Goal: Transaction & Acquisition: Purchase product/service

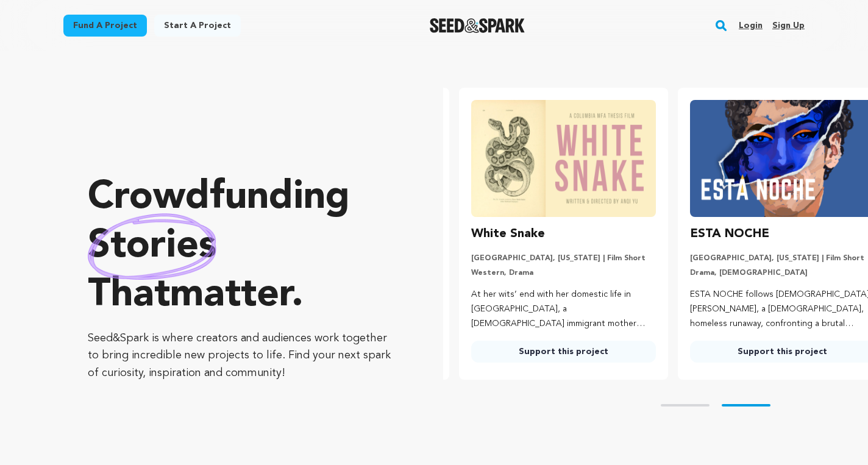
scroll to position [0, 228]
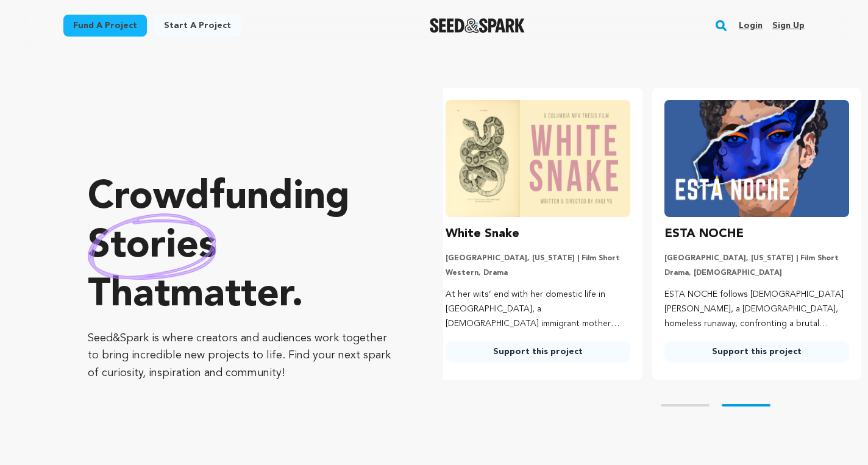
click at [752, 24] on link "Login" at bounding box center [751, 26] width 24 height 20
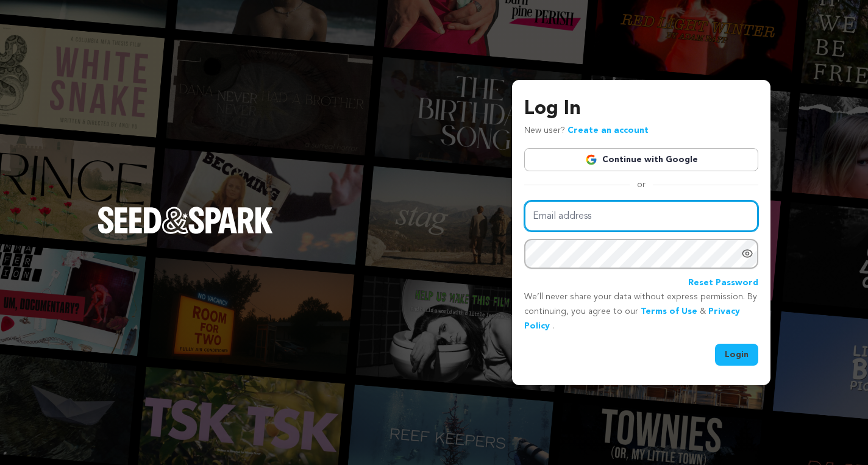
type input "ventas.sucruz@gmail.com"
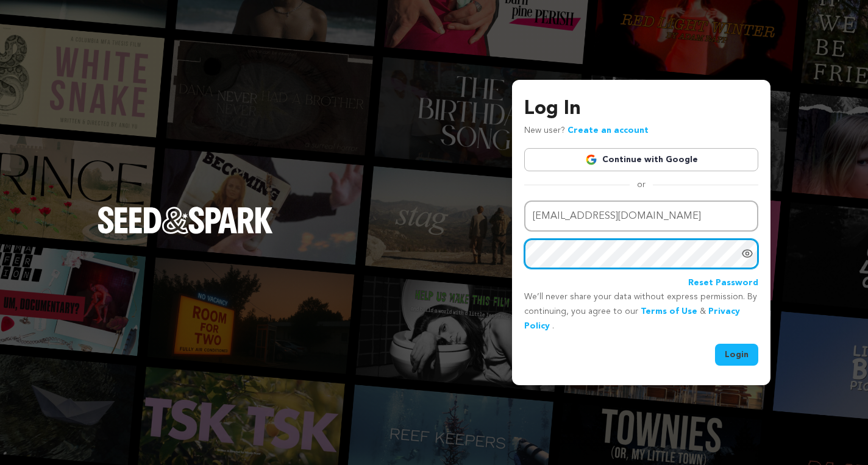
click at [715, 344] on button "Login" at bounding box center [736, 355] width 43 height 22
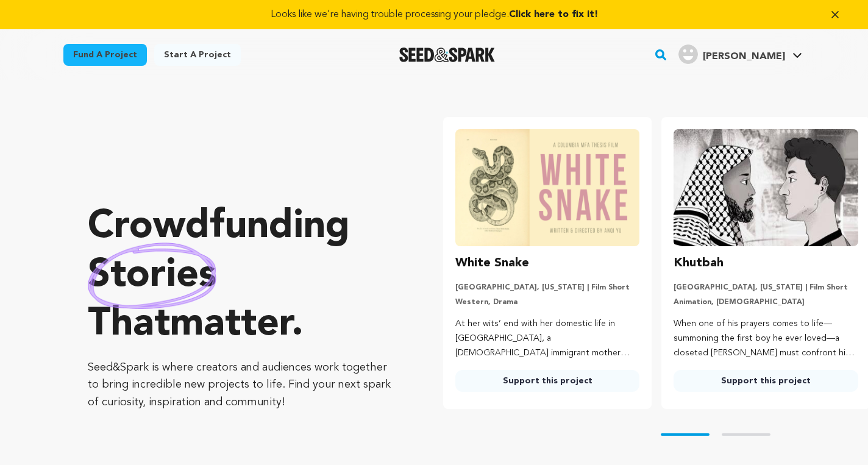
click at [568, 13] on span "Click here to fix it!" at bounding box center [553, 15] width 89 height 10
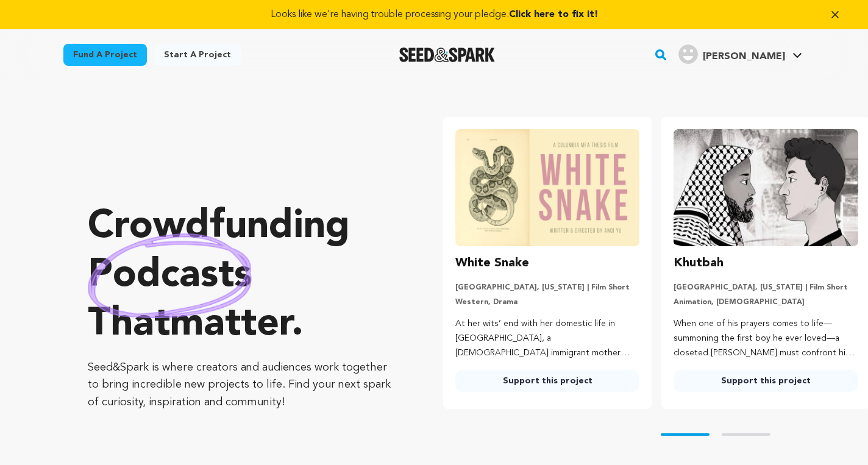
click at [572, 15] on span "Click here to fix it!" at bounding box center [553, 15] width 89 height 10
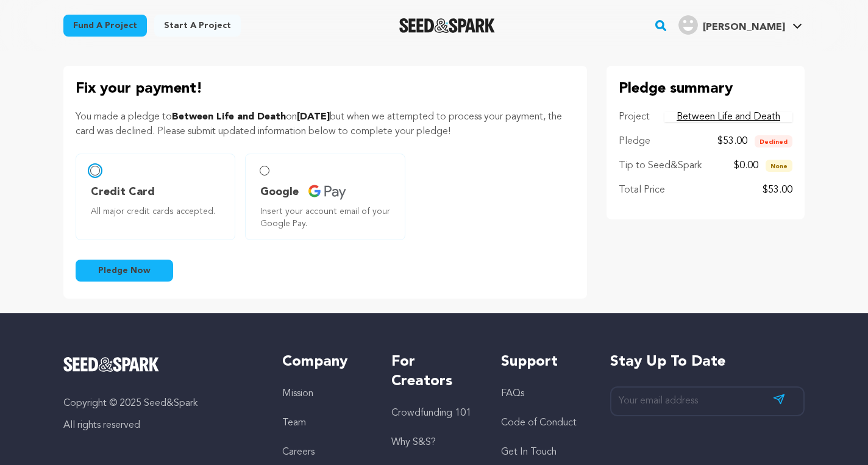
click at [93, 166] on input "Credit Card All major credit cards accepted." at bounding box center [95, 171] width 10 height 10
radio input "false"
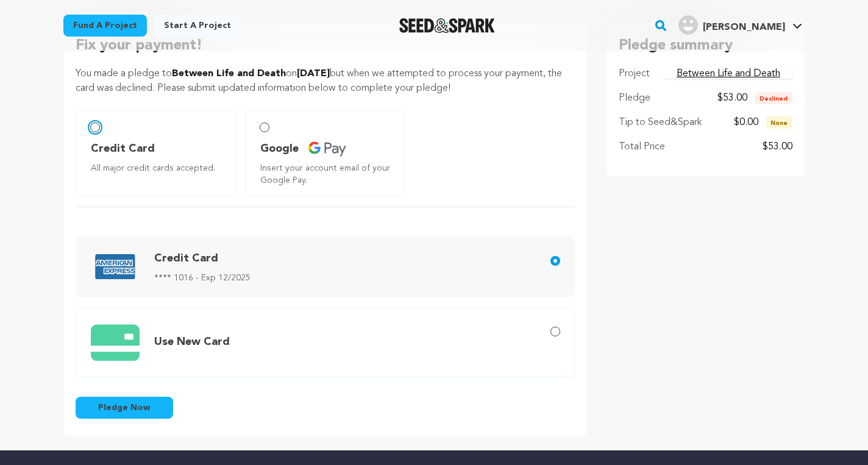
scroll to position [45, 0]
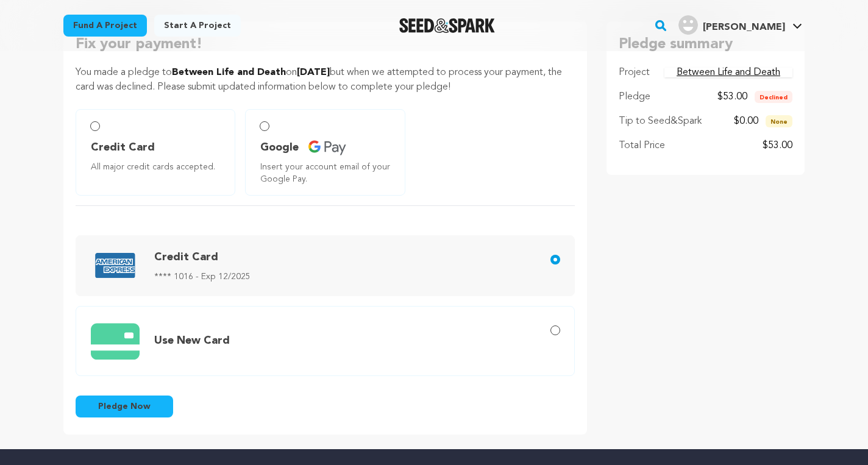
click at [151, 407] on button "Pledge Now" at bounding box center [125, 407] width 98 height 22
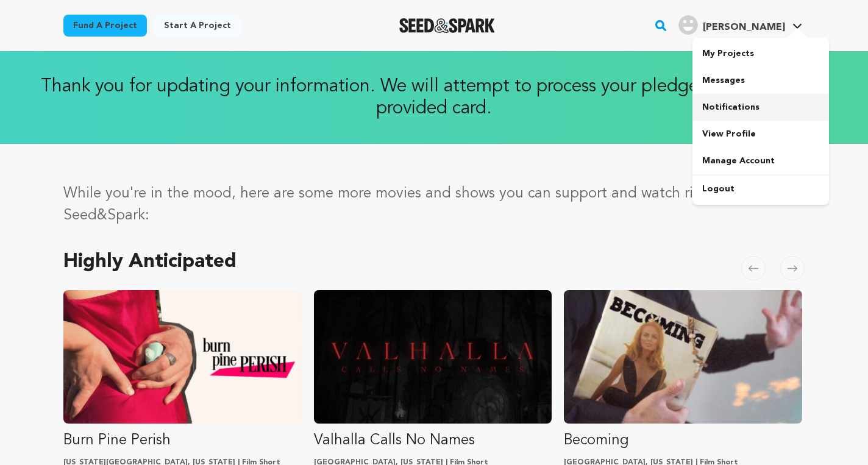
click at [726, 108] on link "Notifications" at bounding box center [761, 107] width 137 height 27
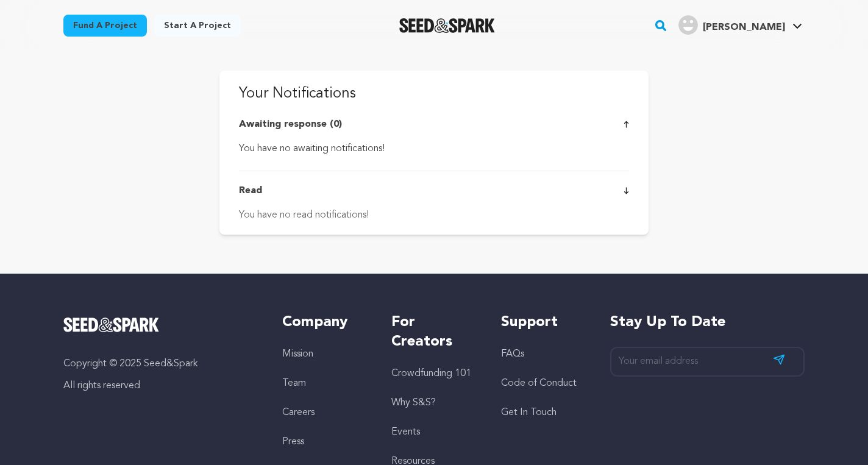
click at [789, 23] on link "Sujey C. Sujey C." at bounding box center [740, 24] width 129 height 22
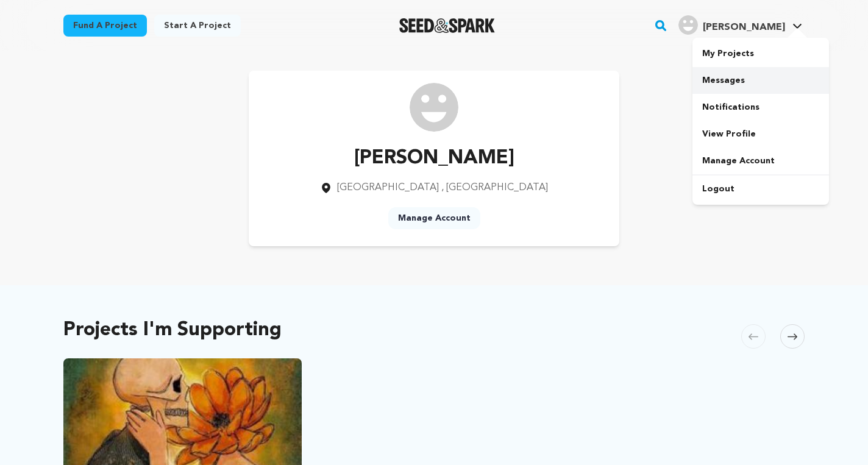
click at [733, 79] on link "Messages" at bounding box center [761, 80] width 137 height 27
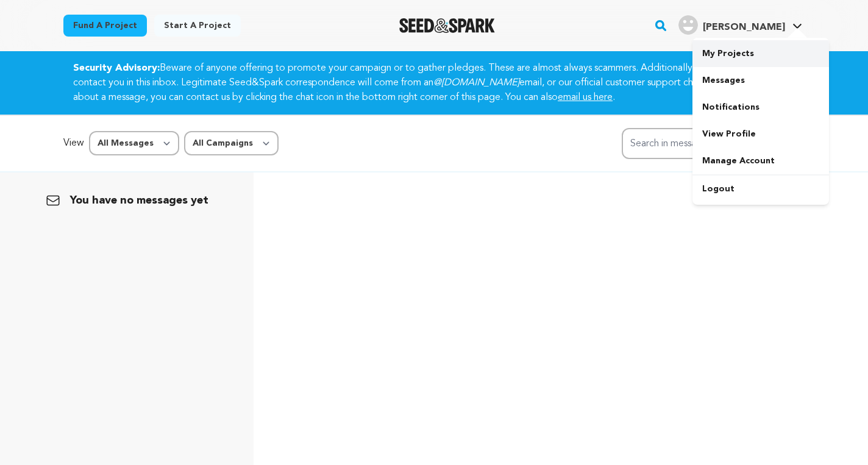
click at [732, 49] on link "My Projects" at bounding box center [761, 53] width 137 height 27
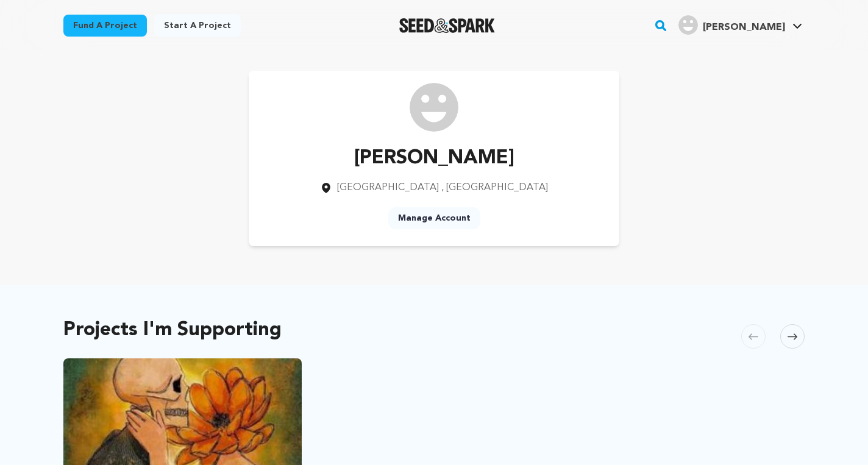
scroll to position [176, 0]
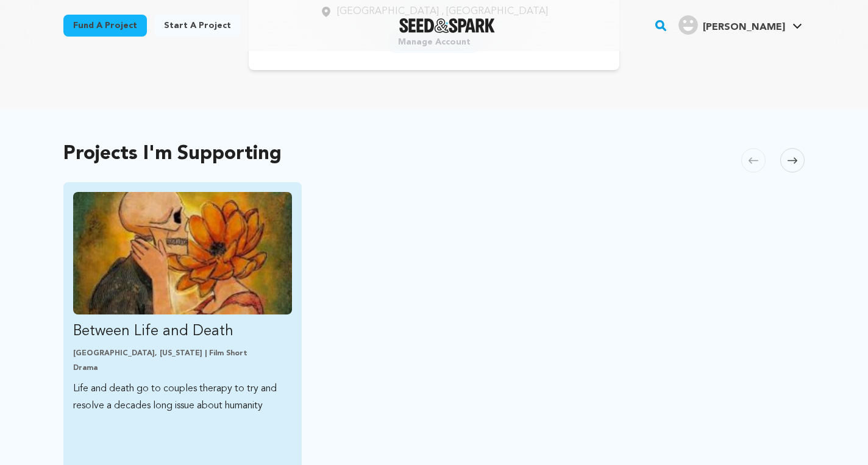
click at [151, 278] on img "Fund Between Life and Death" at bounding box center [182, 253] width 219 height 123
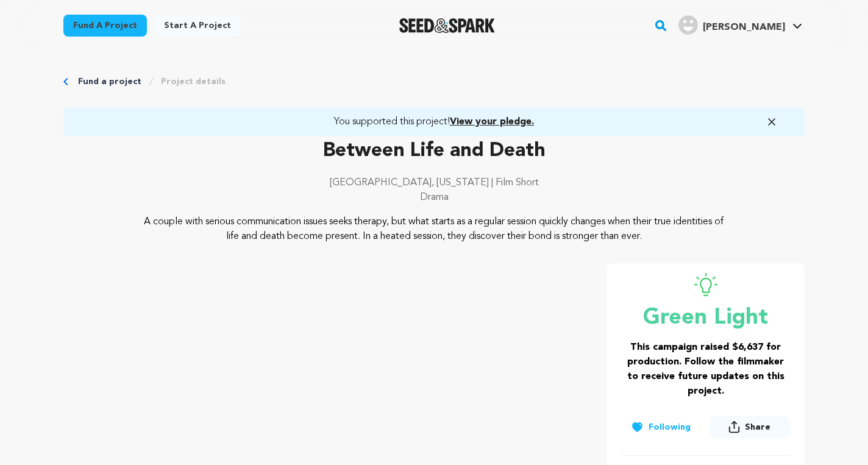
click at [513, 121] on span "View your pledge." at bounding box center [492, 122] width 84 height 10
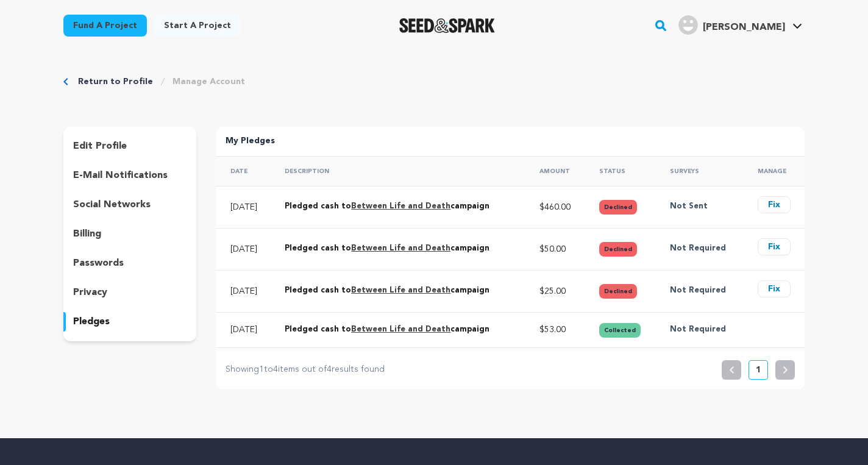
click at [777, 288] on button "Fix" at bounding box center [774, 288] width 33 height 17
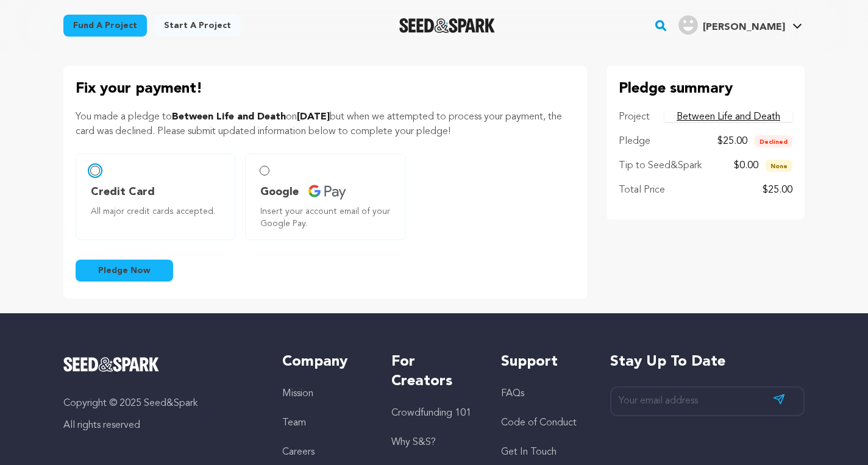
click at [97, 170] on input "Credit Card All major credit cards accepted." at bounding box center [95, 171] width 10 height 10
radio input "false"
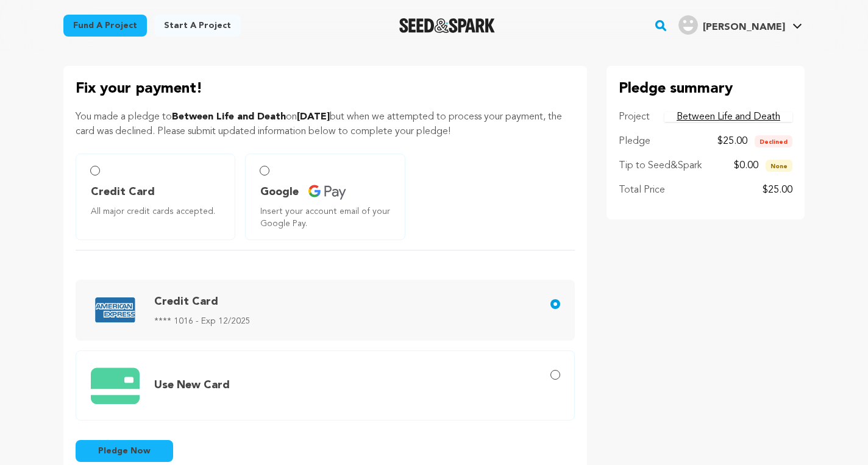
click at [140, 453] on span "Pledge Now" at bounding box center [124, 451] width 52 height 12
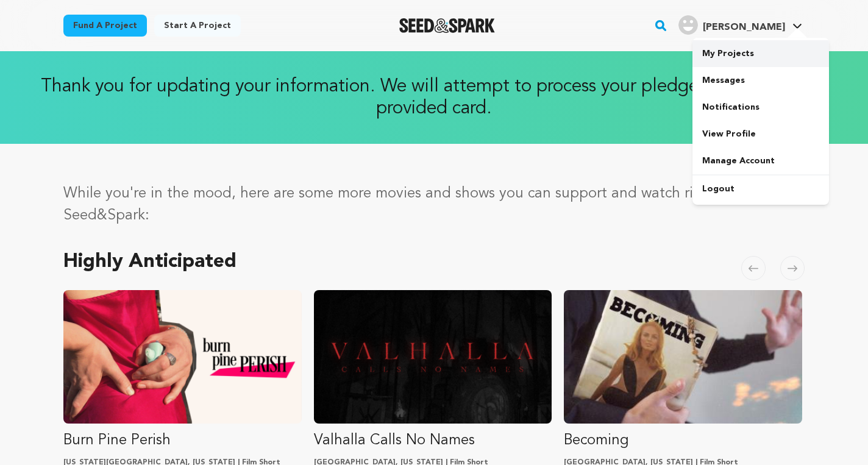
click at [727, 59] on link "My Projects" at bounding box center [761, 53] width 137 height 27
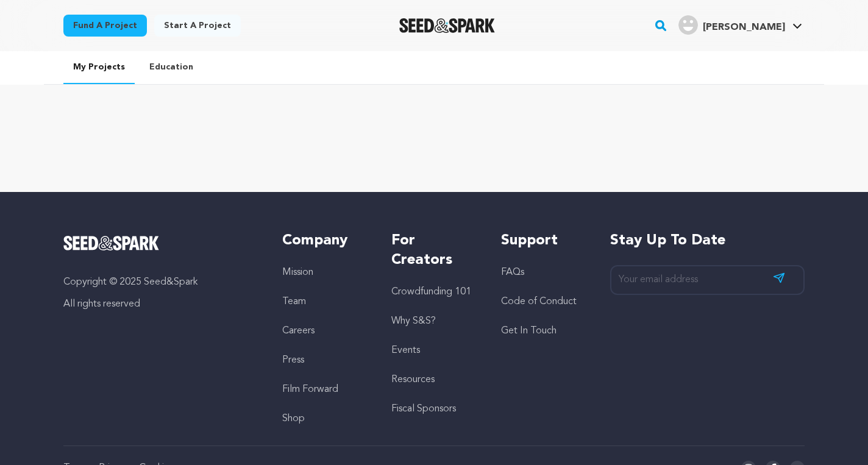
click at [166, 68] on link "Education" at bounding box center [171, 67] width 63 height 32
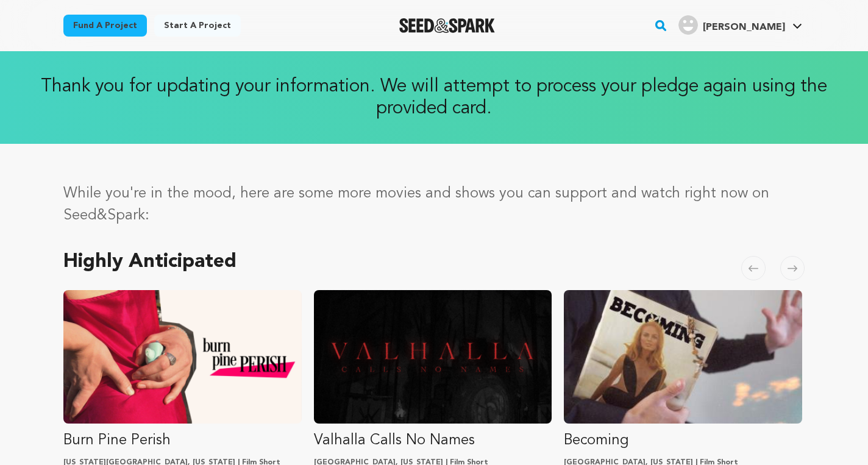
click at [466, 27] on img "Seed&Spark Homepage" at bounding box center [447, 25] width 96 height 15
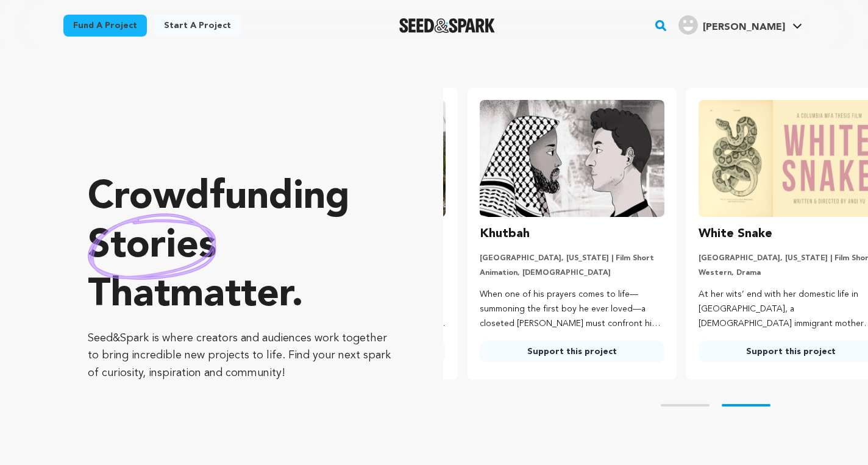
scroll to position [0, 228]
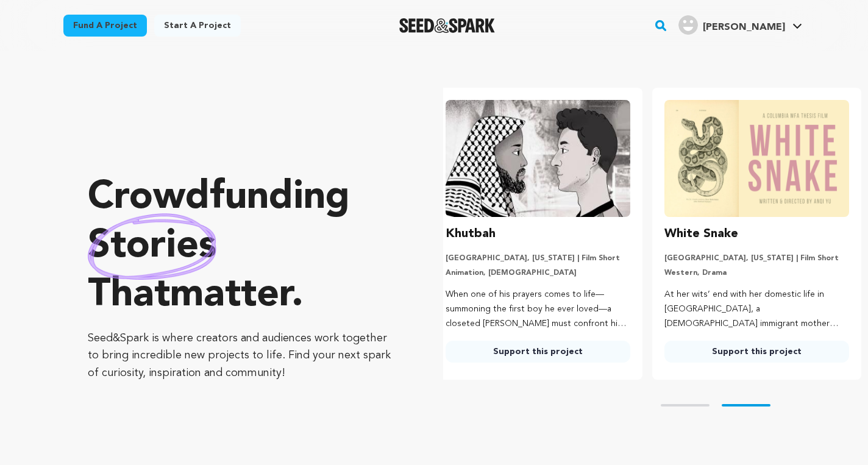
click at [668, 26] on rect "button" at bounding box center [661, 25] width 15 height 15
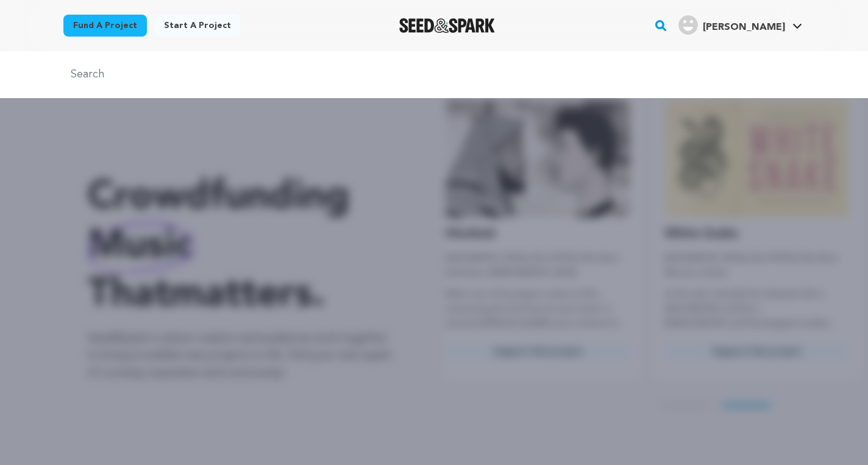
click at [346, 71] on input "text" at bounding box center [433, 75] width 741 height 18
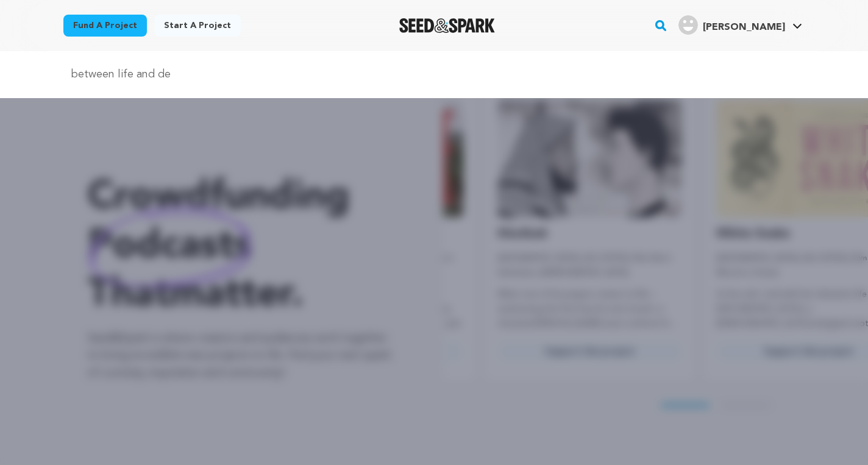
scroll to position [0, 0]
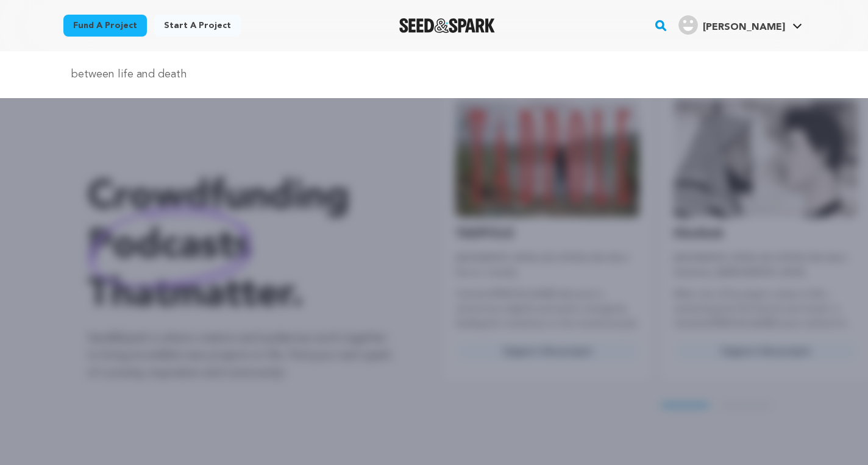
type input "between life and death"
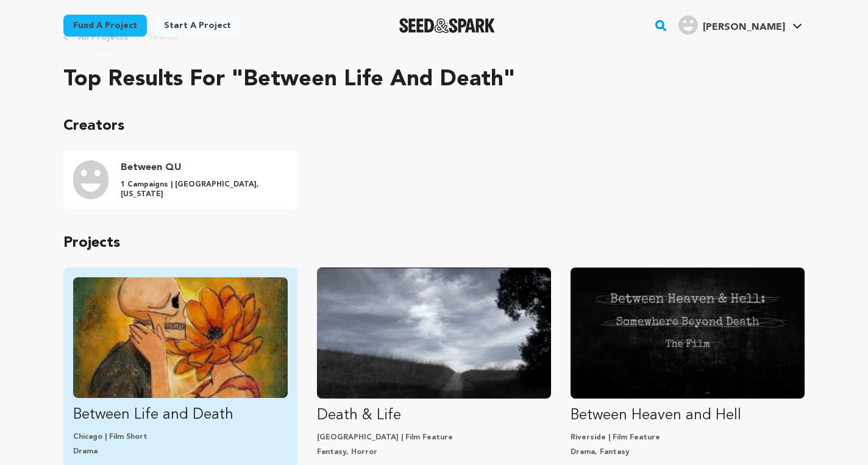
scroll to position [88, 0]
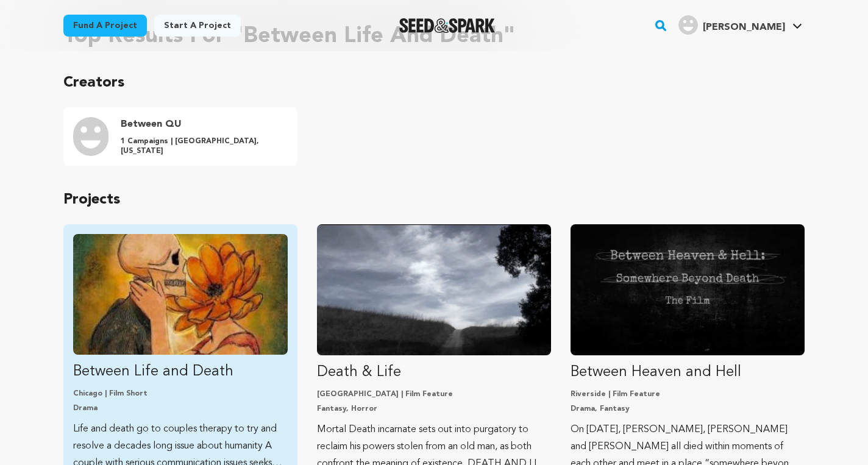
click at [236, 294] on img "Fund Between Life and Death" at bounding box center [180, 294] width 215 height 121
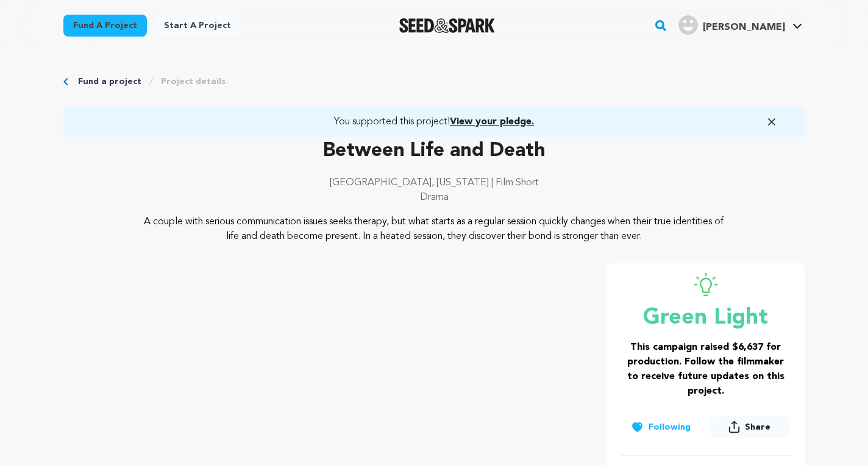
click at [516, 119] on span "View your pledge." at bounding box center [492, 122] width 84 height 10
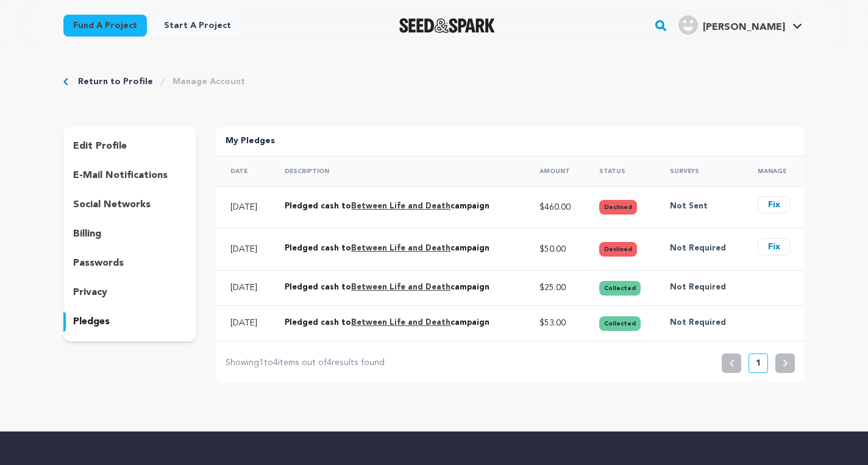
click at [779, 243] on button "Fix" at bounding box center [774, 246] width 33 height 17
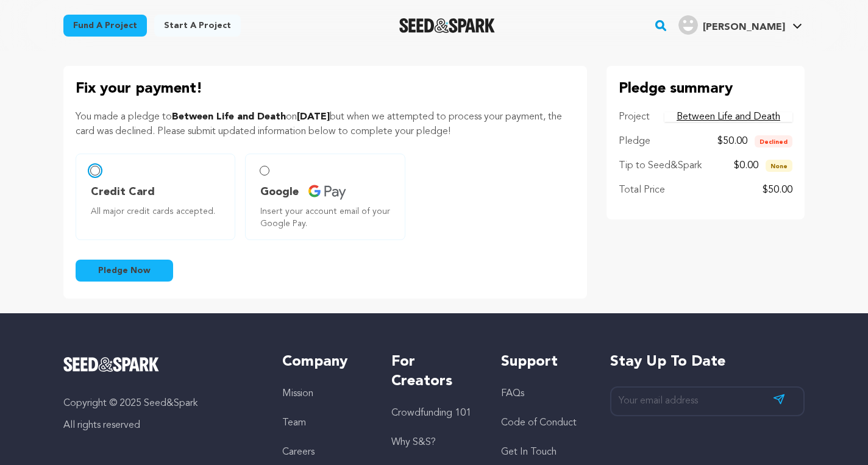
click at [99, 172] on input "Credit Card All major credit cards accepted." at bounding box center [95, 171] width 10 height 10
radio input "false"
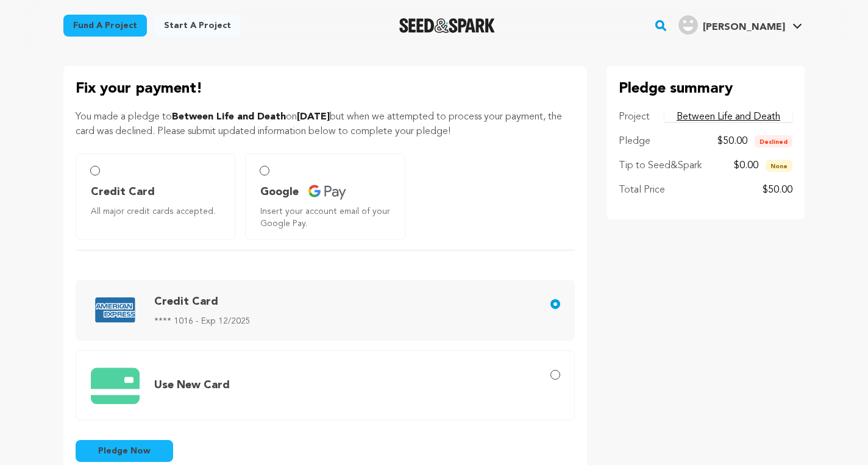
click at [136, 452] on span "Pledge Now" at bounding box center [124, 451] width 52 height 12
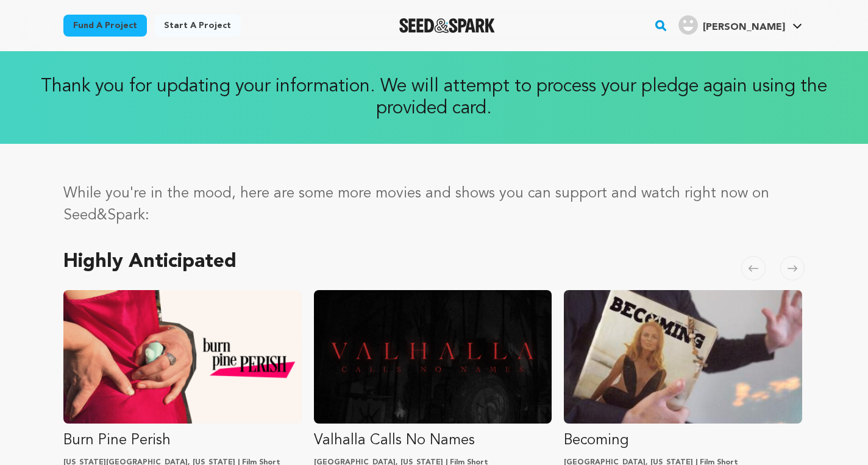
click at [668, 31] on rect "button" at bounding box center [661, 25] width 15 height 15
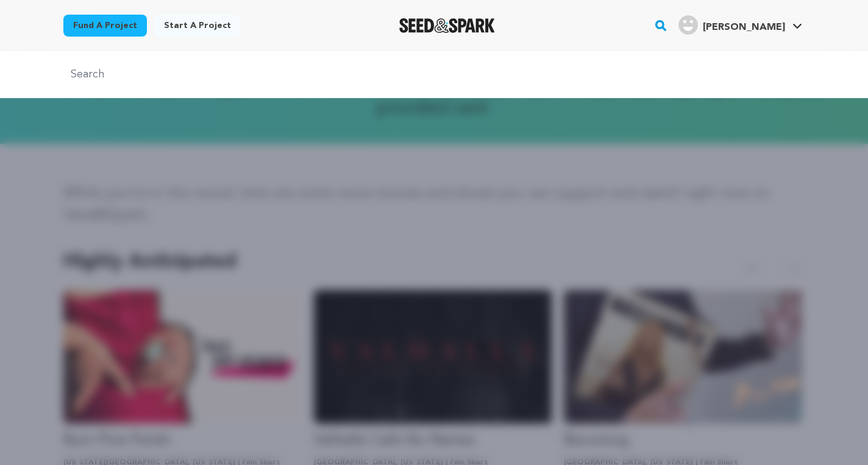
click at [327, 74] on input "text" at bounding box center [433, 75] width 741 height 18
type input "between life and death"
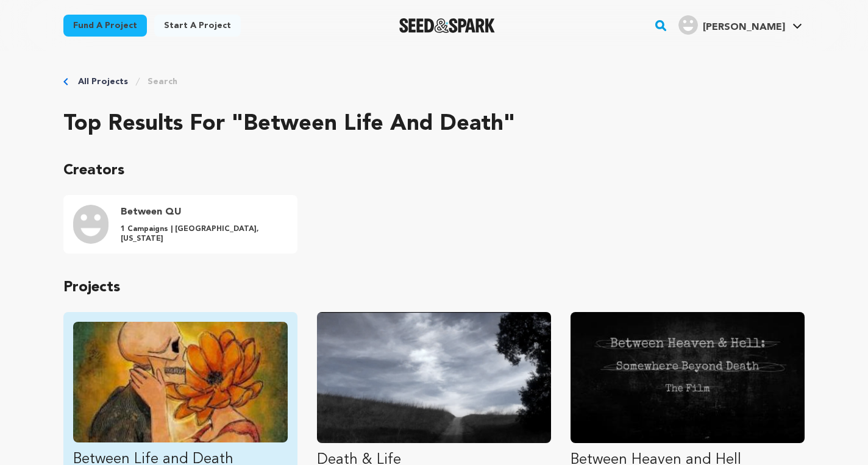
click at [213, 355] on img "Fund Between Life and Death" at bounding box center [180, 382] width 215 height 121
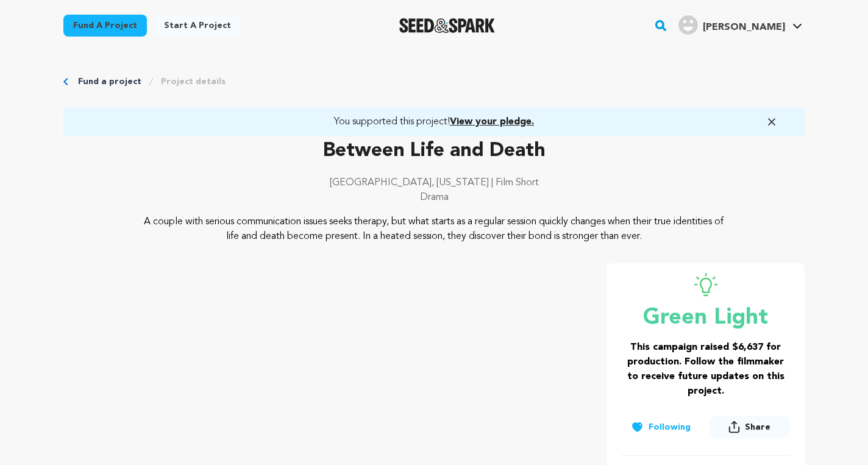
scroll to position [40, 0]
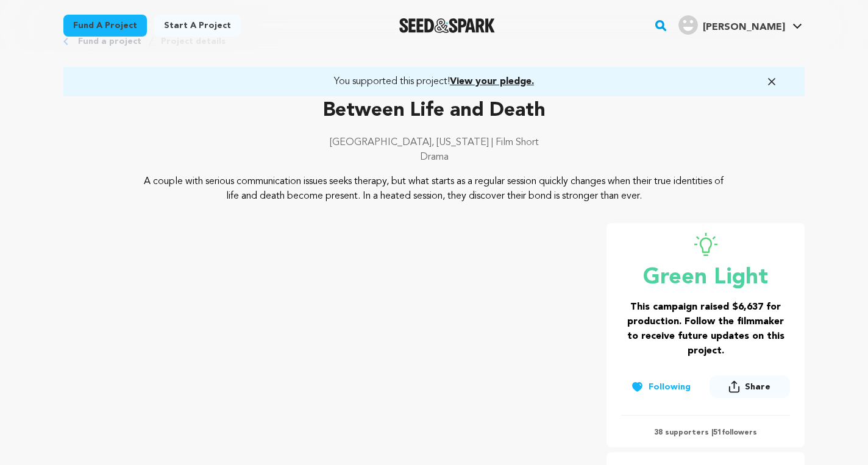
click at [495, 77] on span "View your pledge." at bounding box center [492, 82] width 84 height 10
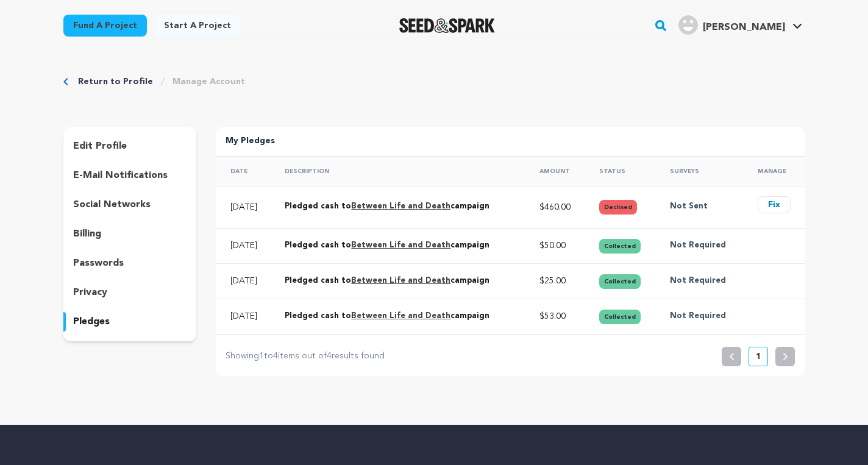
click at [766, 207] on button "Fix" at bounding box center [774, 204] width 33 height 17
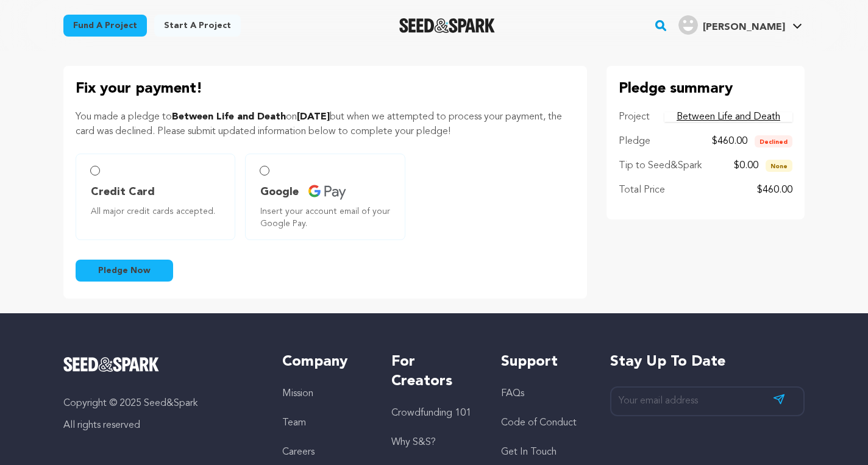
click at [101, 170] on label "Credit Card All major credit cards accepted." at bounding box center [156, 197] width 160 height 87
radio input "true"
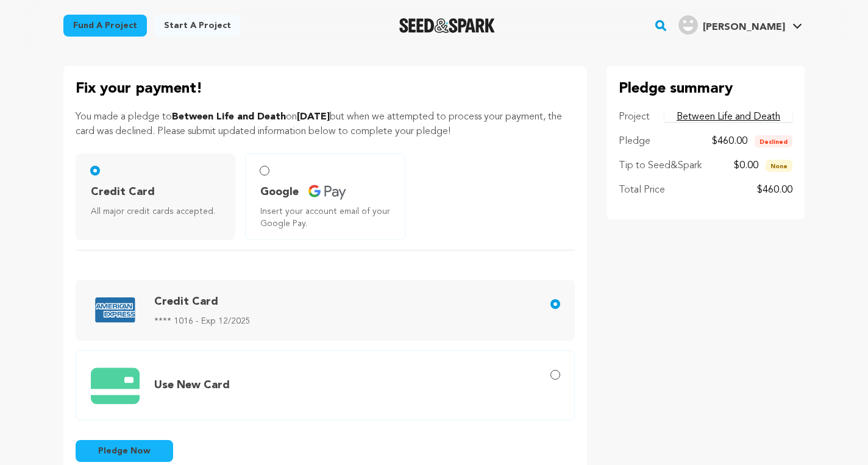
click at [135, 453] on span "Pledge Now" at bounding box center [124, 451] width 52 height 12
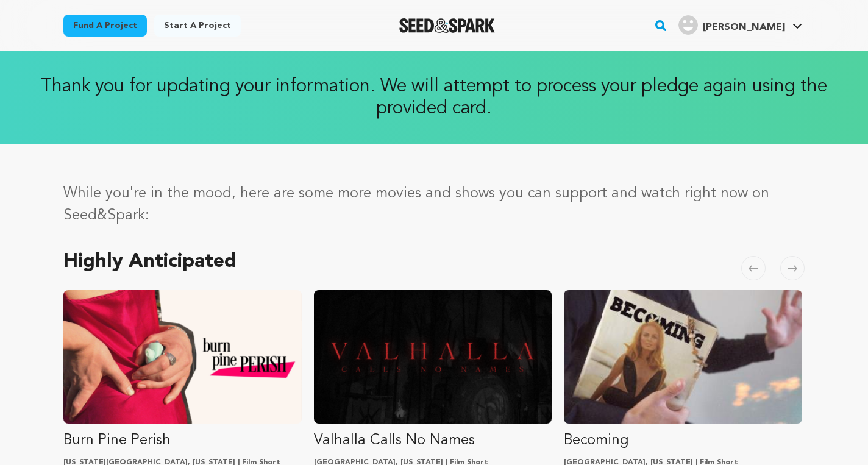
click at [668, 26] on rect "button" at bounding box center [661, 25] width 15 height 15
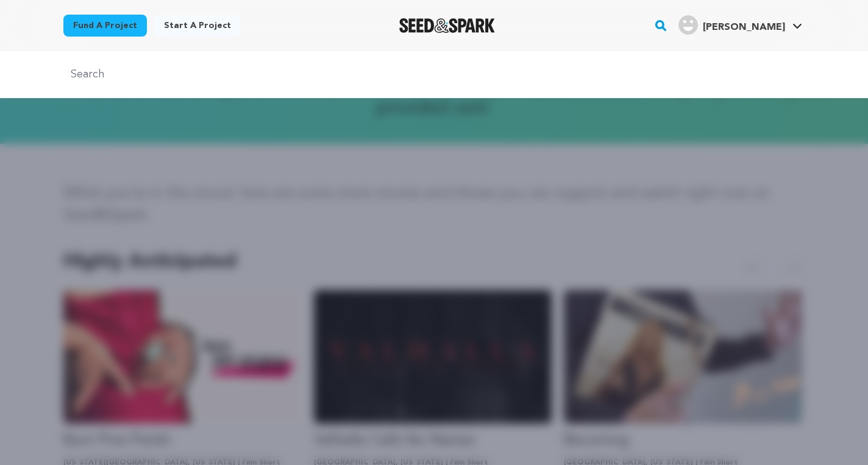
click at [378, 79] on input "text" at bounding box center [433, 75] width 741 height 18
type input "between life and death"
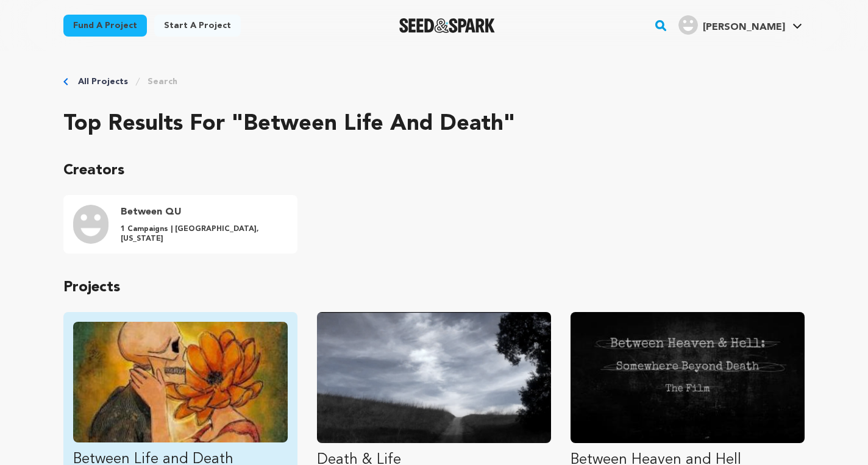
click at [253, 346] on img "Fund Between Life and Death" at bounding box center [180, 382] width 215 height 121
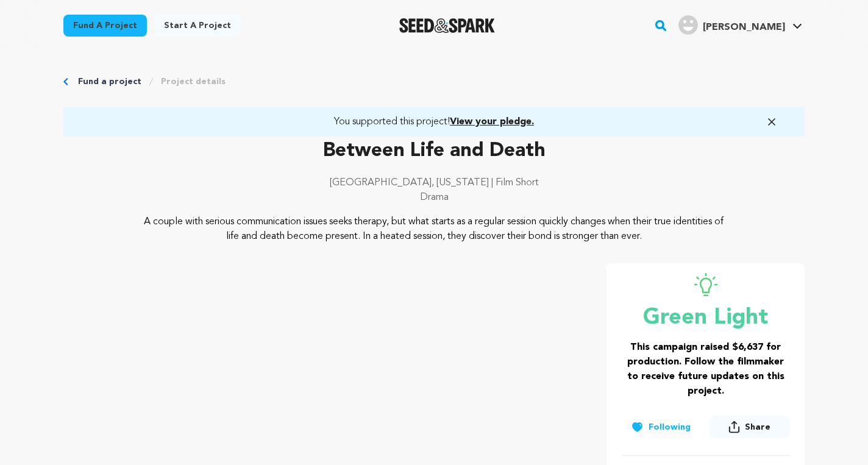
click at [527, 120] on span "View your pledge." at bounding box center [492, 122] width 84 height 10
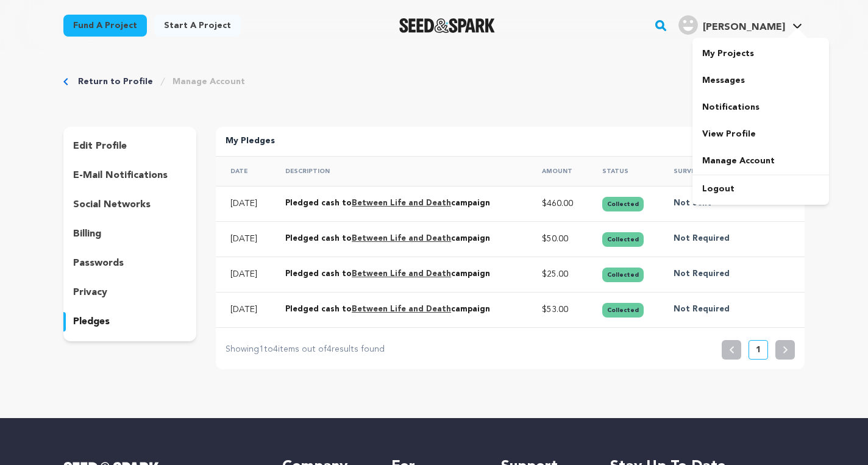
click at [784, 29] on span "[PERSON_NAME]" at bounding box center [744, 28] width 82 height 10
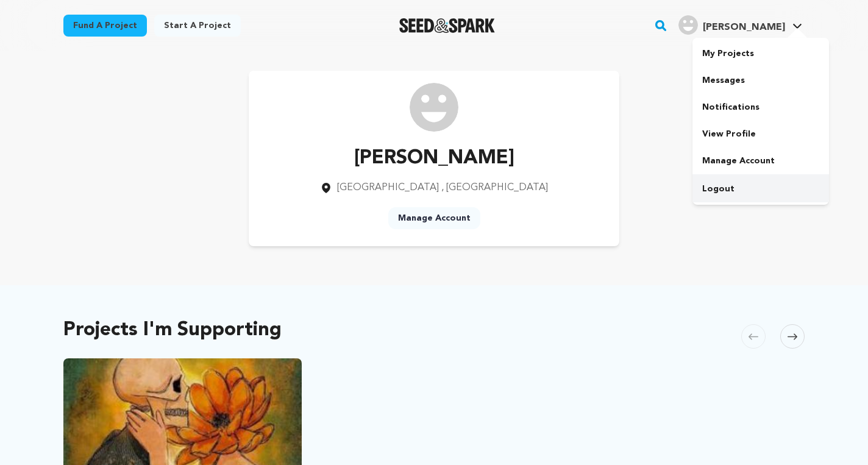
click at [724, 185] on link "Logout" at bounding box center [761, 189] width 137 height 27
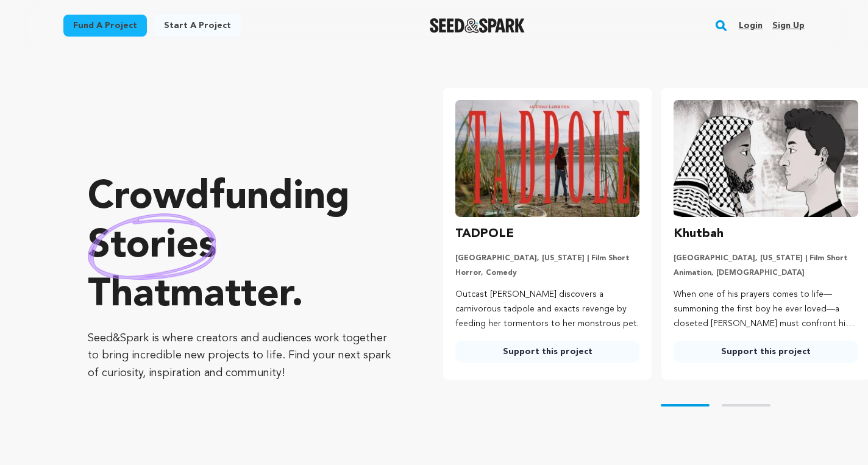
click at [755, 26] on link "Login" at bounding box center [751, 26] width 24 height 20
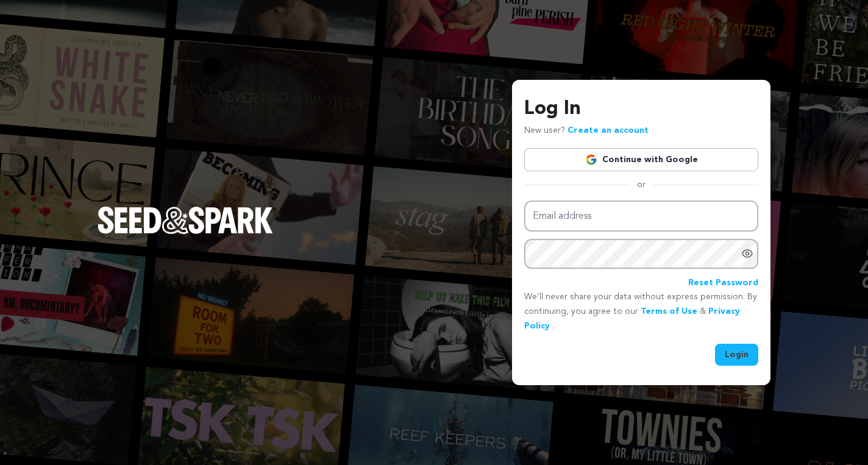
click at [608, 187] on div "or" at bounding box center [641, 185] width 234 height 12
click at [602, 130] on link "Create an account" at bounding box center [608, 130] width 81 height 9
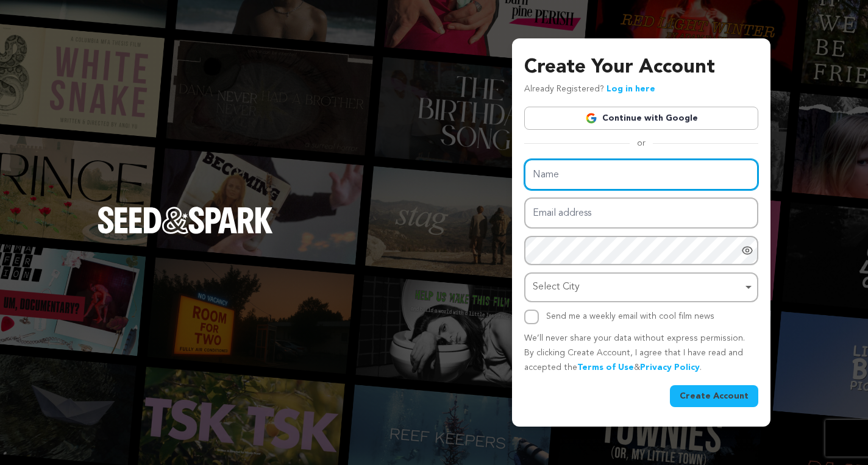
click at [579, 182] on input "Name" at bounding box center [641, 174] width 234 height 31
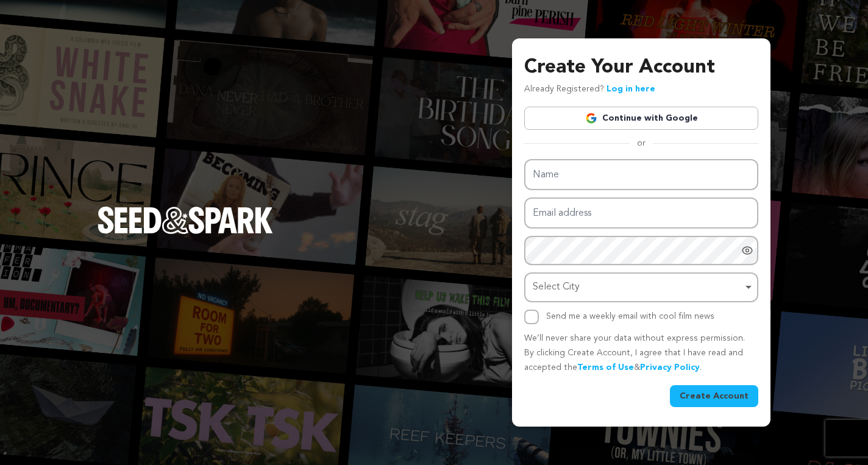
click at [626, 90] on link "Log in here" at bounding box center [631, 89] width 49 height 9
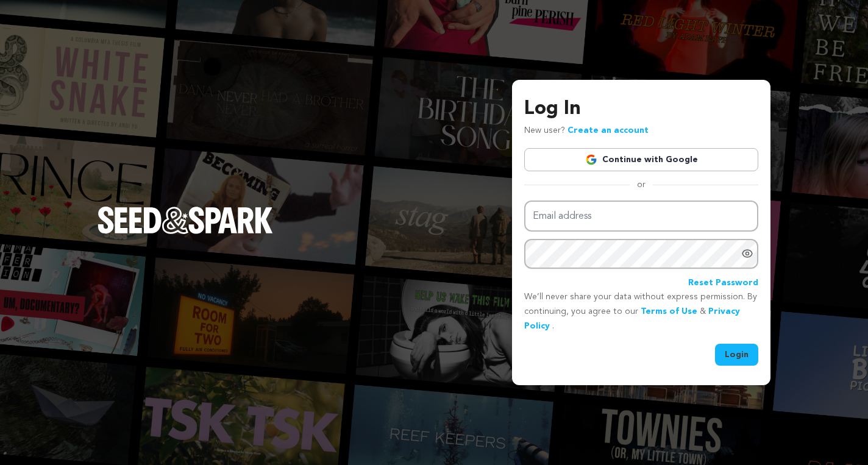
click at [590, 212] on input "Email address" at bounding box center [641, 216] width 234 height 31
click at [627, 130] on link "Create an account" at bounding box center [608, 130] width 81 height 9
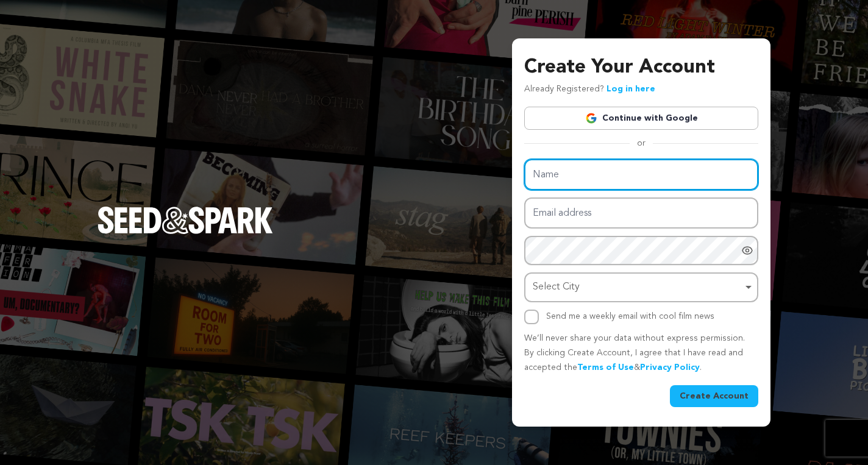
click at [613, 171] on input "Name" at bounding box center [641, 174] width 234 height 31
type input "[PERSON_NAME]"
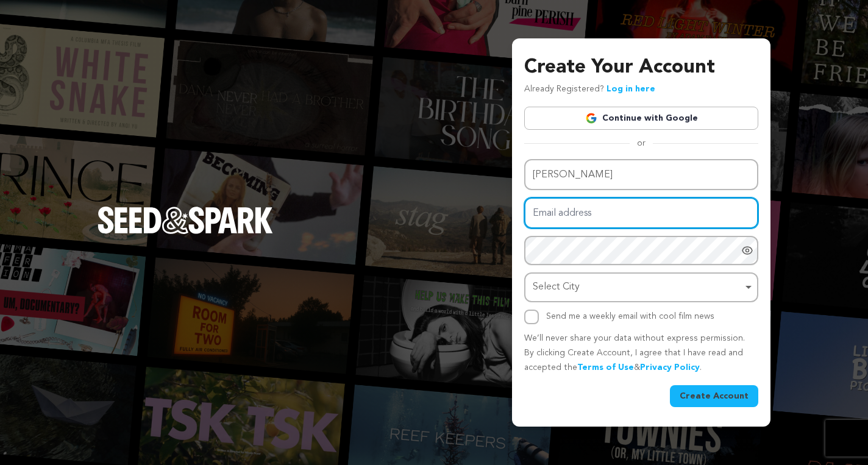
click at [610, 219] on input "Email address" at bounding box center [641, 213] width 234 height 31
type input "rrico"
